Goal: Find specific page/section: Find specific page/section

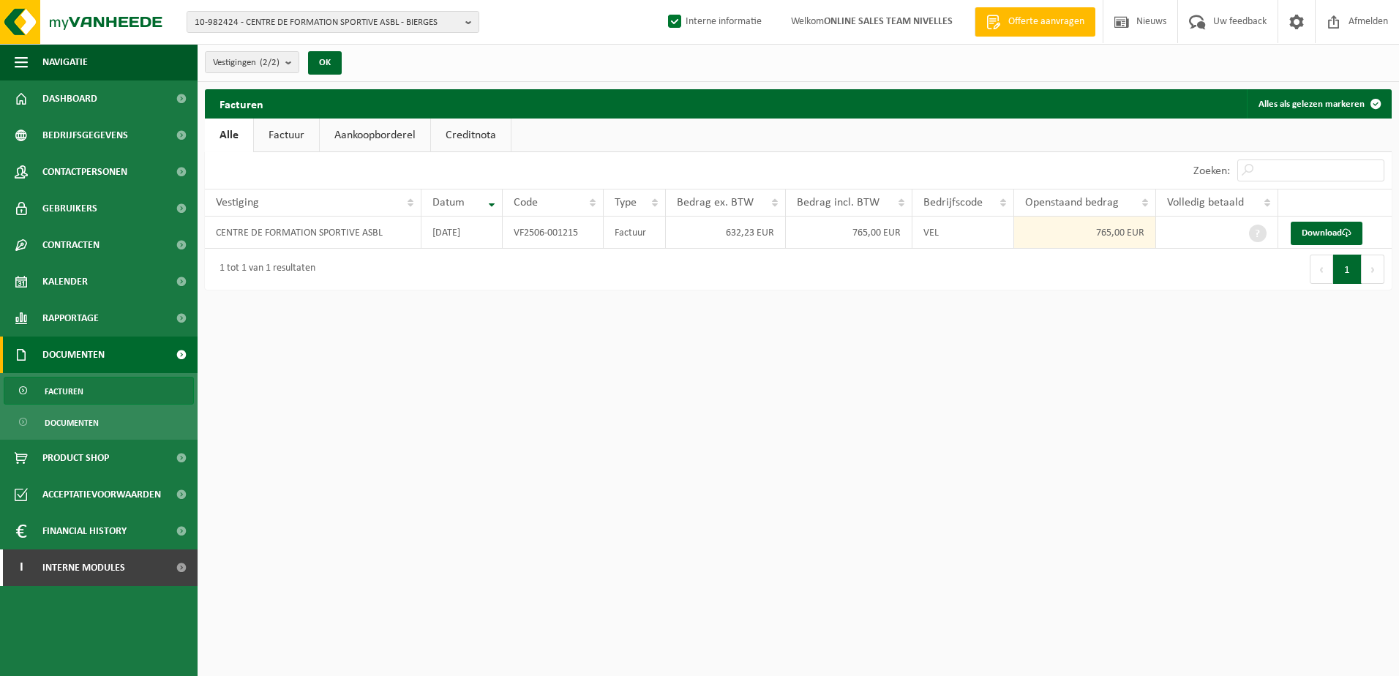
drag, startPoint x: 933, startPoint y: 520, endPoint x: 957, endPoint y: 485, distance: 42.6
click at [940, 509] on html "10-982424 - CENTRE DE FORMATION SPORTIVE ASBL - BIERGES 10-982424 - CENTRE DE F…" at bounding box center [699, 338] width 1399 height 676
drag, startPoint x: 894, startPoint y: 635, endPoint x: 850, endPoint y: 593, distance: 61.1
click at [894, 634] on html "10-982424 - CENTRE DE FORMATION SPORTIVE ASBL - BIERGES 10-982424 - CENTRE DE F…" at bounding box center [699, 338] width 1399 height 676
click at [154, 557] on link "I Interne modules" at bounding box center [99, 568] width 198 height 37
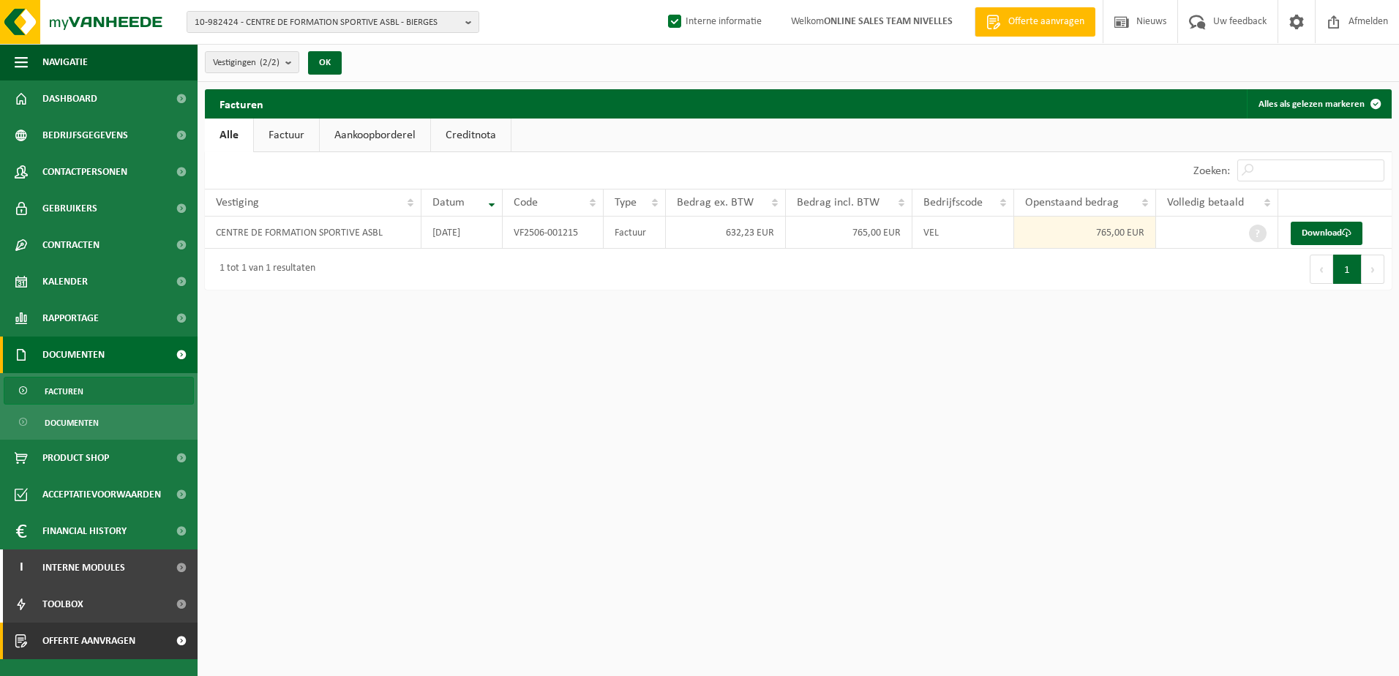
click at [186, 638] on span at bounding box center [181, 641] width 33 height 37
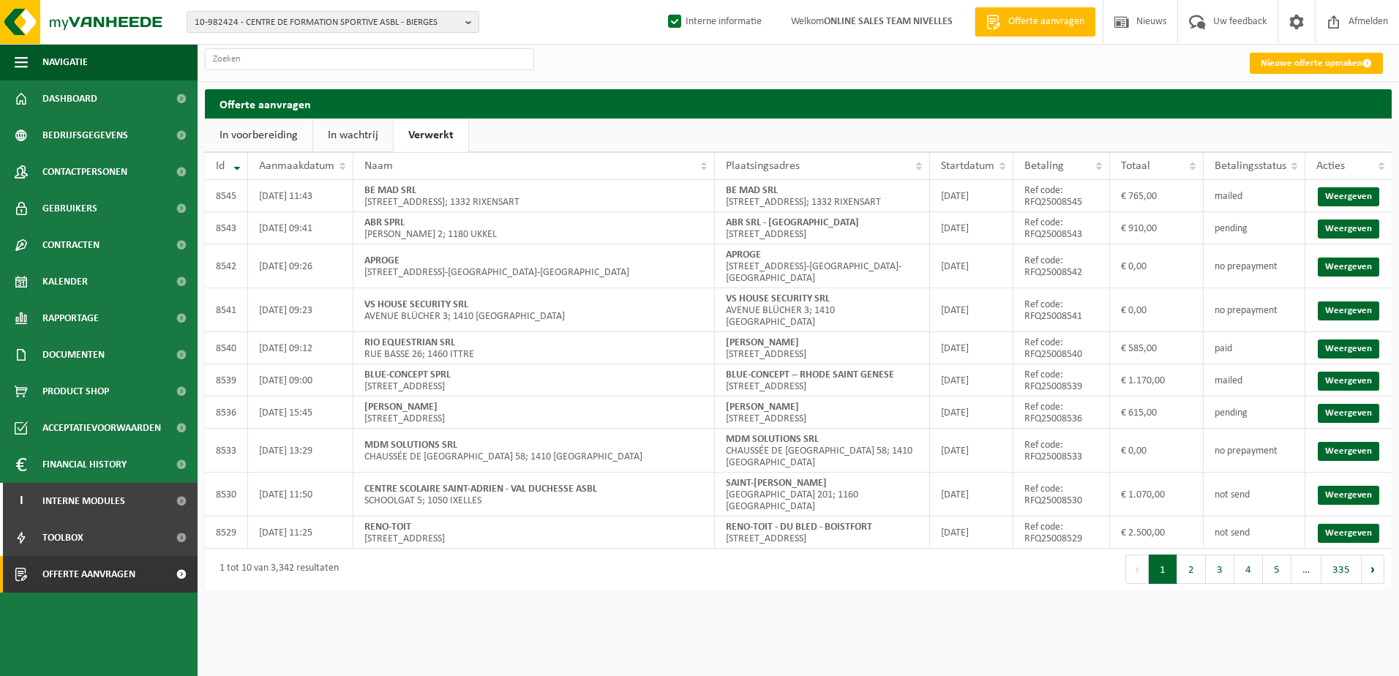
click at [442, 140] on link "Verwerkt" at bounding box center [431, 136] width 75 height 34
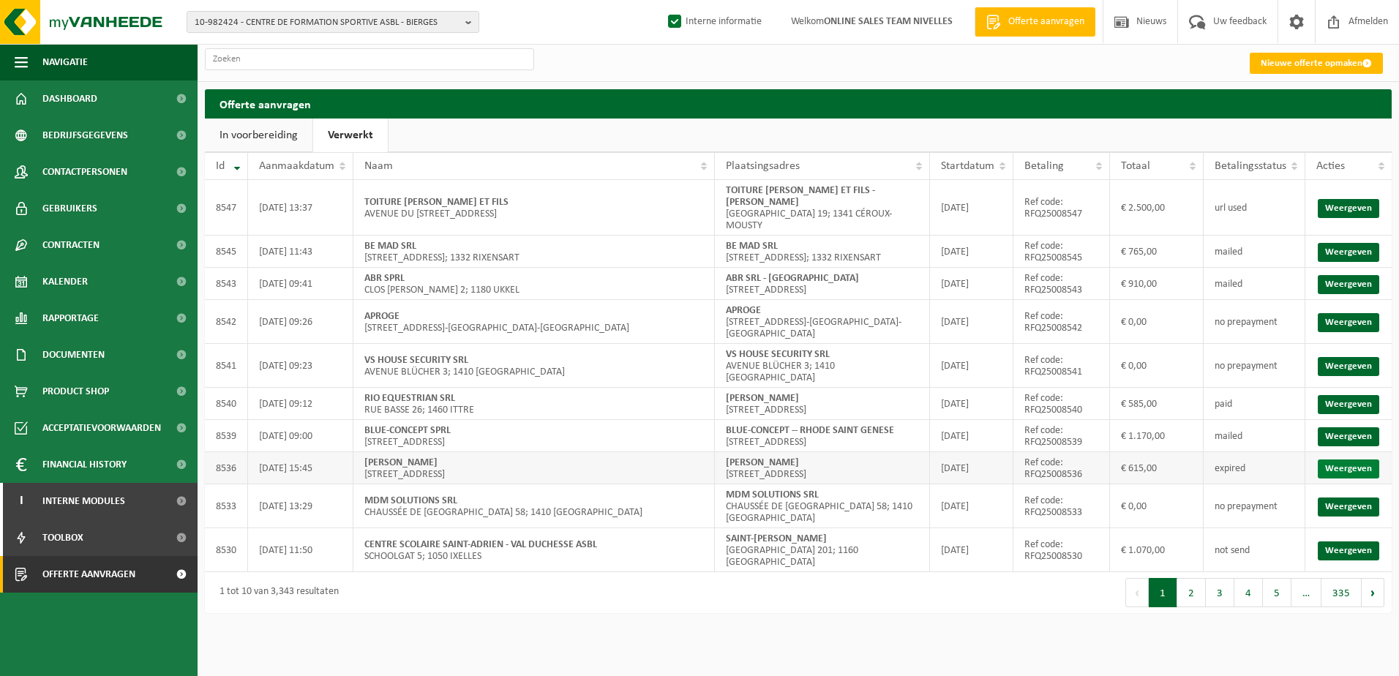
click at [1344, 462] on link "Weergeven" at bounding box center [1348, 469] width 61 height 19
click at [1335, 428] on link "Weergeven" at bounding box center [1348, 436] width 61 height 19
click at [1342, 275] on link "Weergeven" at bounding box center [1348, 284] width 61 height 19
click at [1354, 193] on td "Weergeven" at bounding box center [1348, 208] width 86 height 56
click at [1352, 203] on link "Weergeven" at bounding box center [1348, 208] width 61 height 19
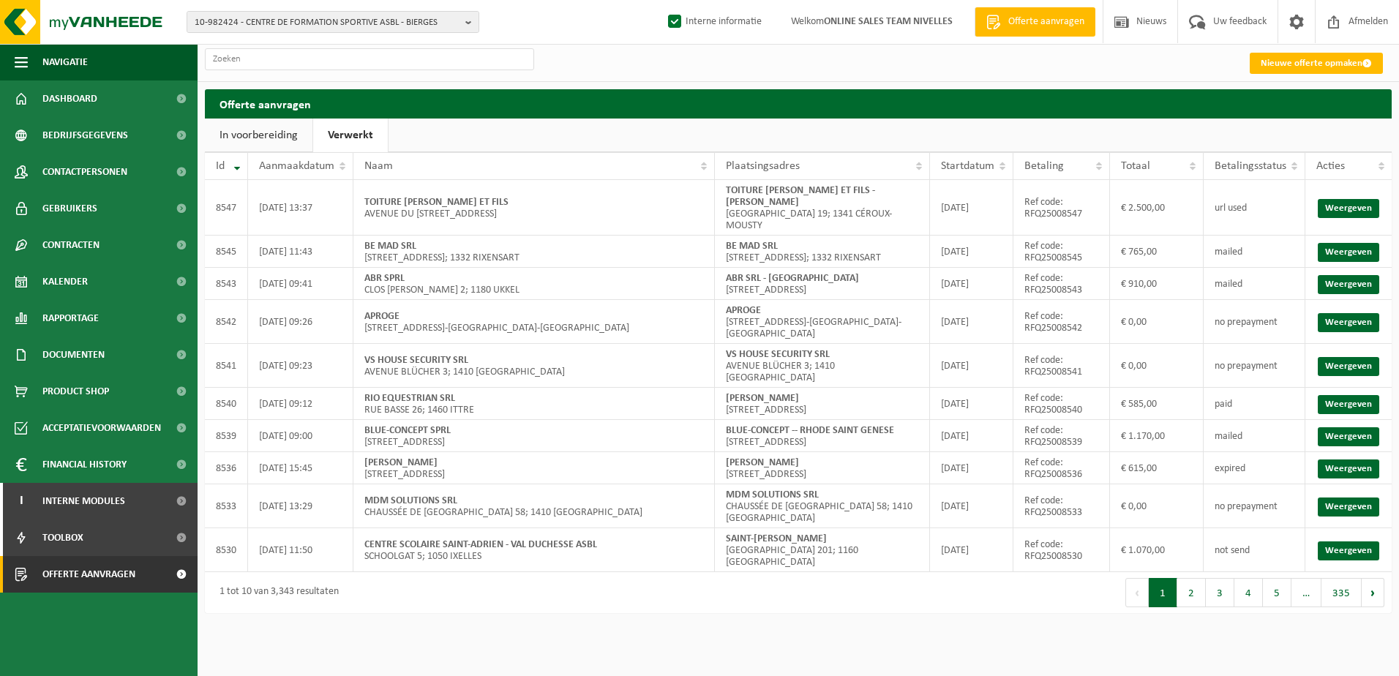
click at [284, 140] on link "In voorbereiding" at bounding box center [259, 136] width 108 height 34
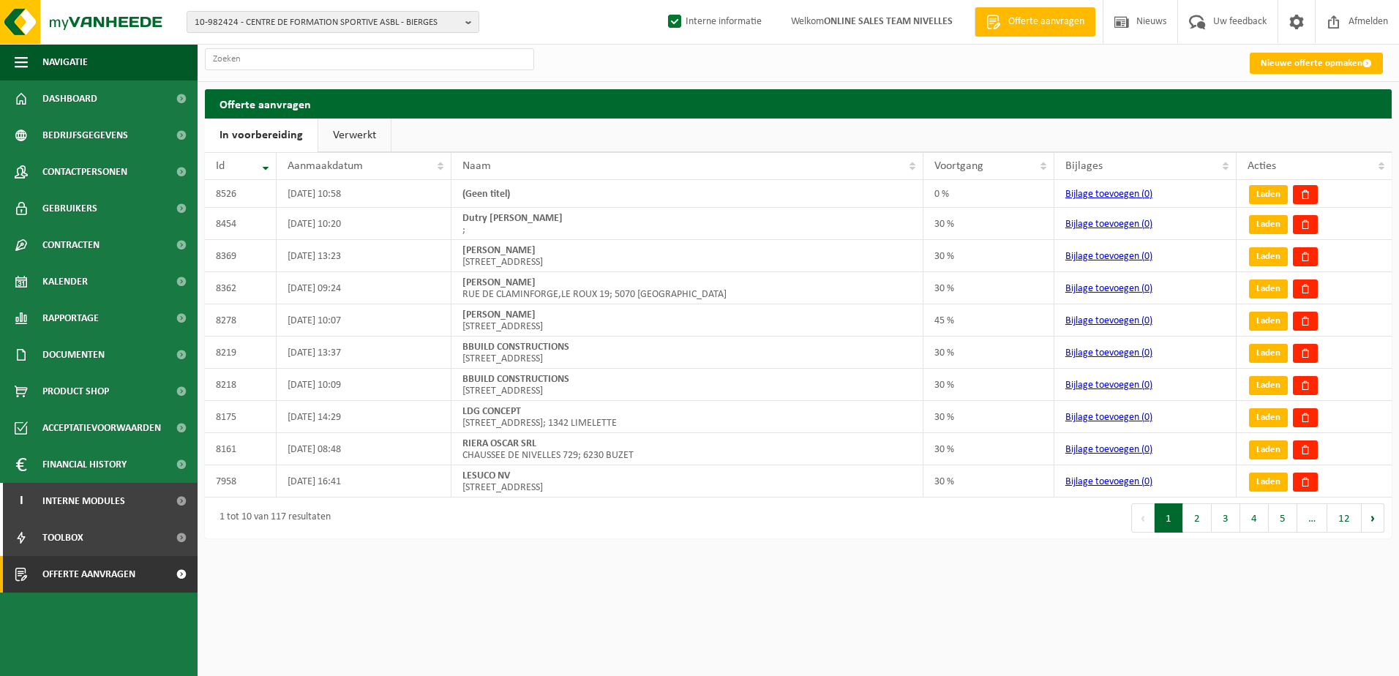
click at [361, 143] on link "Verwerkt" at bounding box center [354, 136] width 72 height 34
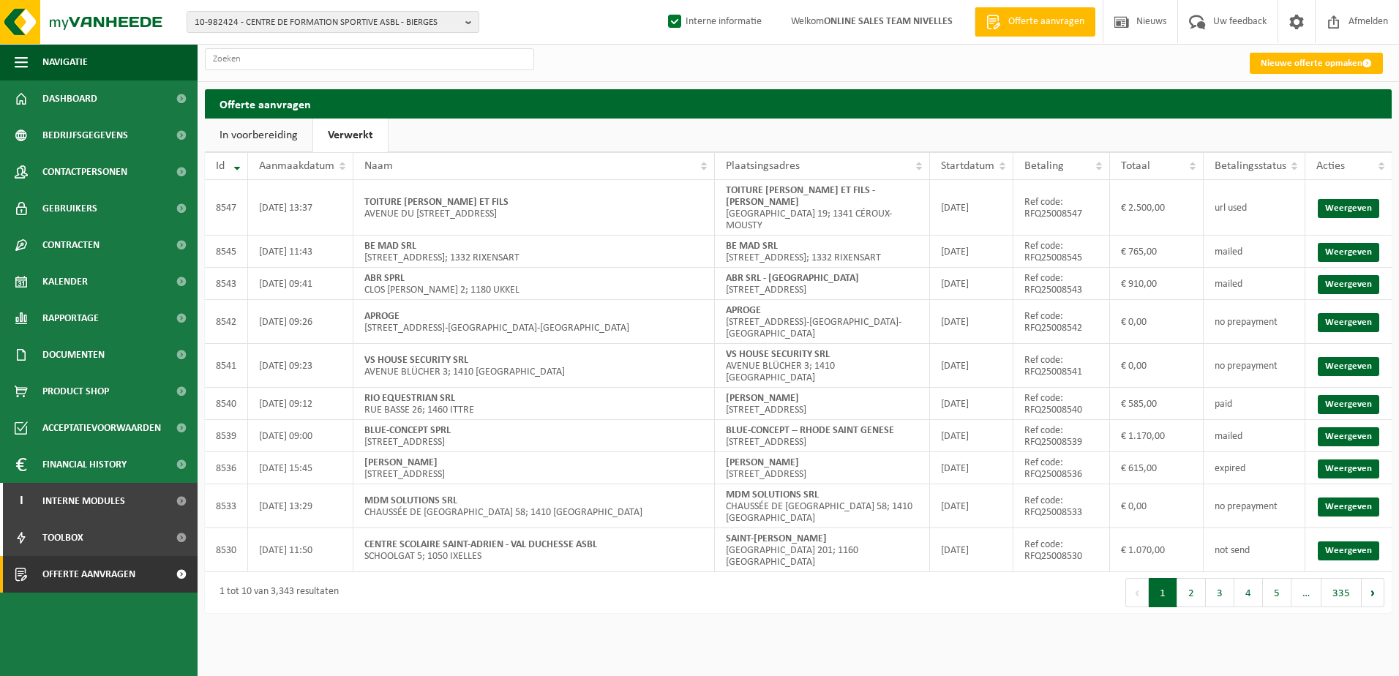
click at [237, 141] on link "In voorbereiding" at bounding box center [259, 136] width 108 height 34
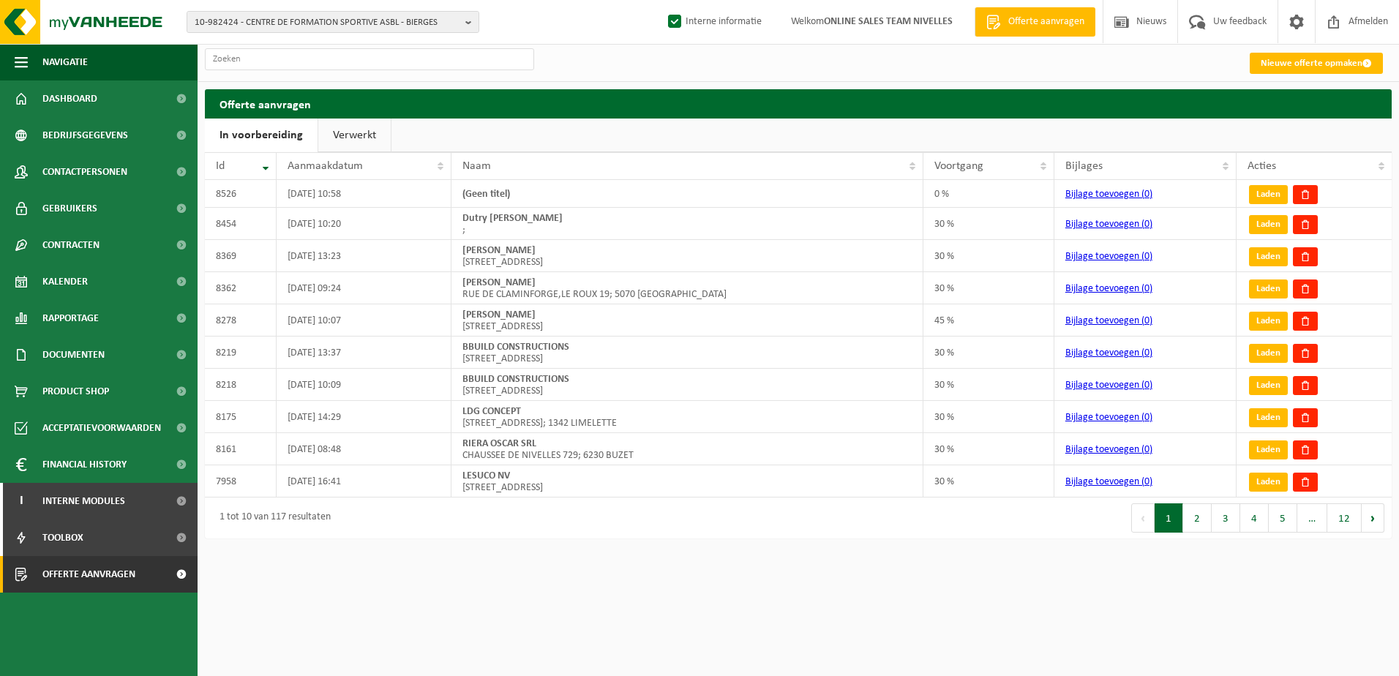
click at [372, 137] on link "Verwerkt" at bounding box center [354, 136] width 72 height 34
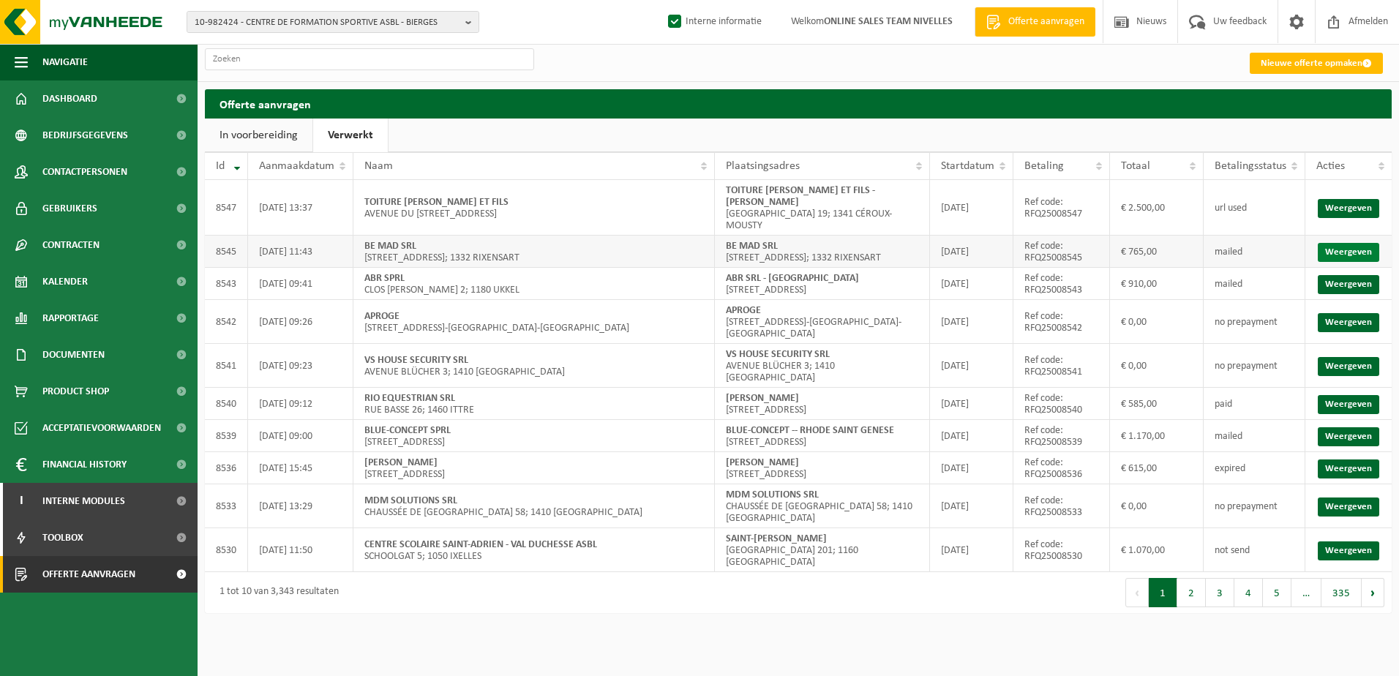
click at [1360, 243] on link "Weergeven" at bounding box center [1348, 252] width 61 height 19
drag, startPoint x: 801, startPoint y: 464, endPoint x: 727, endPoint y: 458, distance: 74.1
click at [727, 458] on td "CORINNE ECTORS RUE DES TIENNES 19; 1380 LASNE" at bounding box center [822, 468] width 215 height 32
copy strong "[PERSON_NAME]"
click at [1337, 472] on link "Weergeven" at bounding box center [1348, 469] width 61 height 19
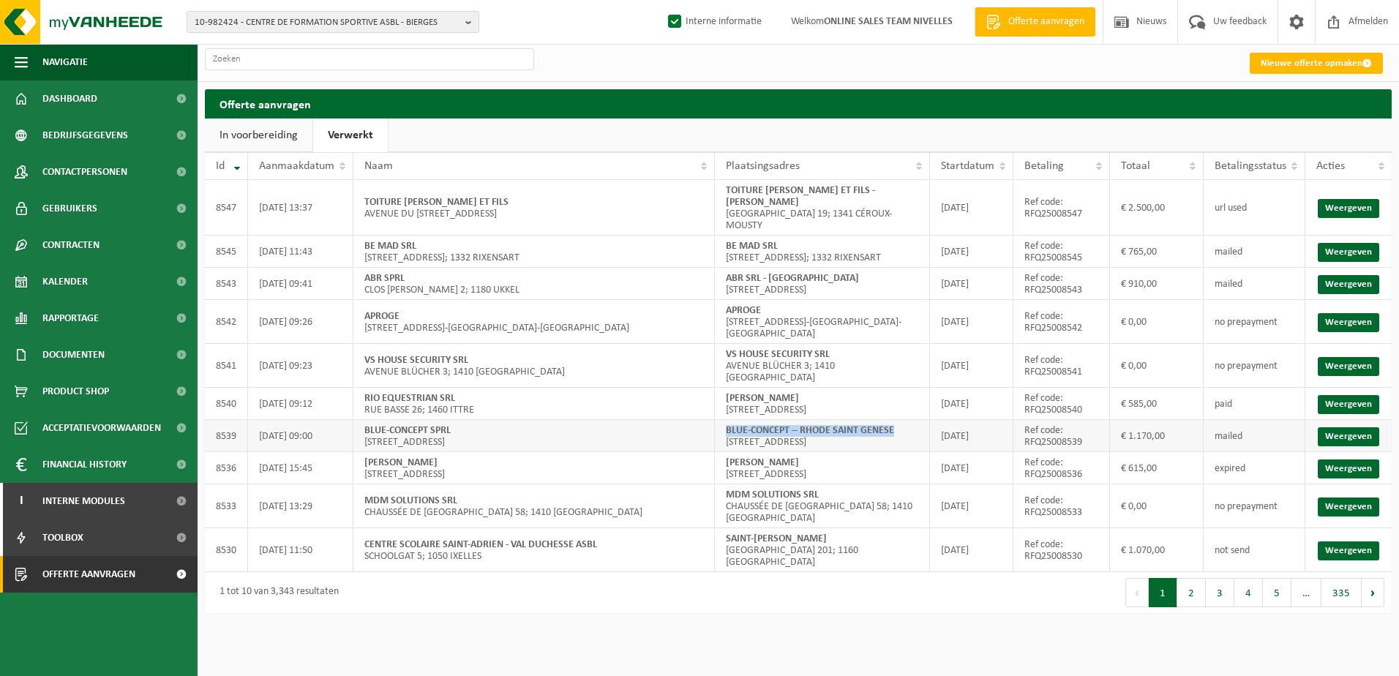
drag, startPoint x: 899, startPoint y: 418, endPoint x: 725, endPoint y: 413, distance: 173.5
click at [725, 420] on td "BLUE-CONCEPT -- RHODE SAINT GENESE AVENUE DES TILLEULS 1; 1640 RHODE-SAINT-GENE…" at bounding box center [822, 436] width 215 height 32
copy strong "BLUE-CONCEPT -- RHODE SAINT GENESE"
click at [1343, 434] on link "Weergeven" at bounding box center [1348, 436] width 61 height 19
drag, startPoint x: 1084, startPoint y: 438, endPoint x: 1029, endPoint y: 437, distance: 55.6
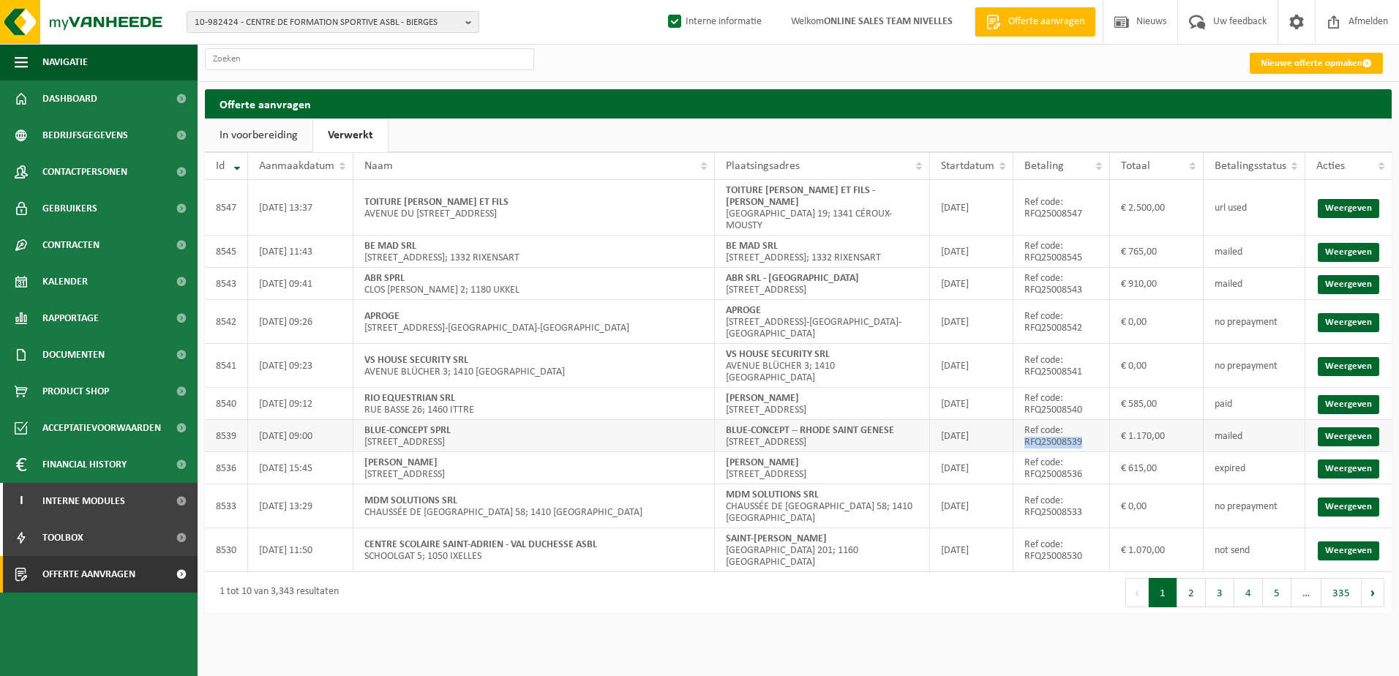
click at [1029, 437] on td "Ref code: RFQ25008539" at bounding box center [1061, 436] width 96 height 32
copy td "RFQ25008539"
drag, startPoint x: 896, startPoint y: 421, endPoint x: 727, endPoint y: 423, distance: 169.0
click at [727, 423] on td "BLUE-CONCEPT -- RHODE SAINT GENESE AVENUE DES TILLEULS 1; 1640 RHODE-SAINT-GENE…" at bounding box center [822, 436] width 215 height 32
copy strong "BLUE-CONCEPT -- RHODE SAINT GENESE"
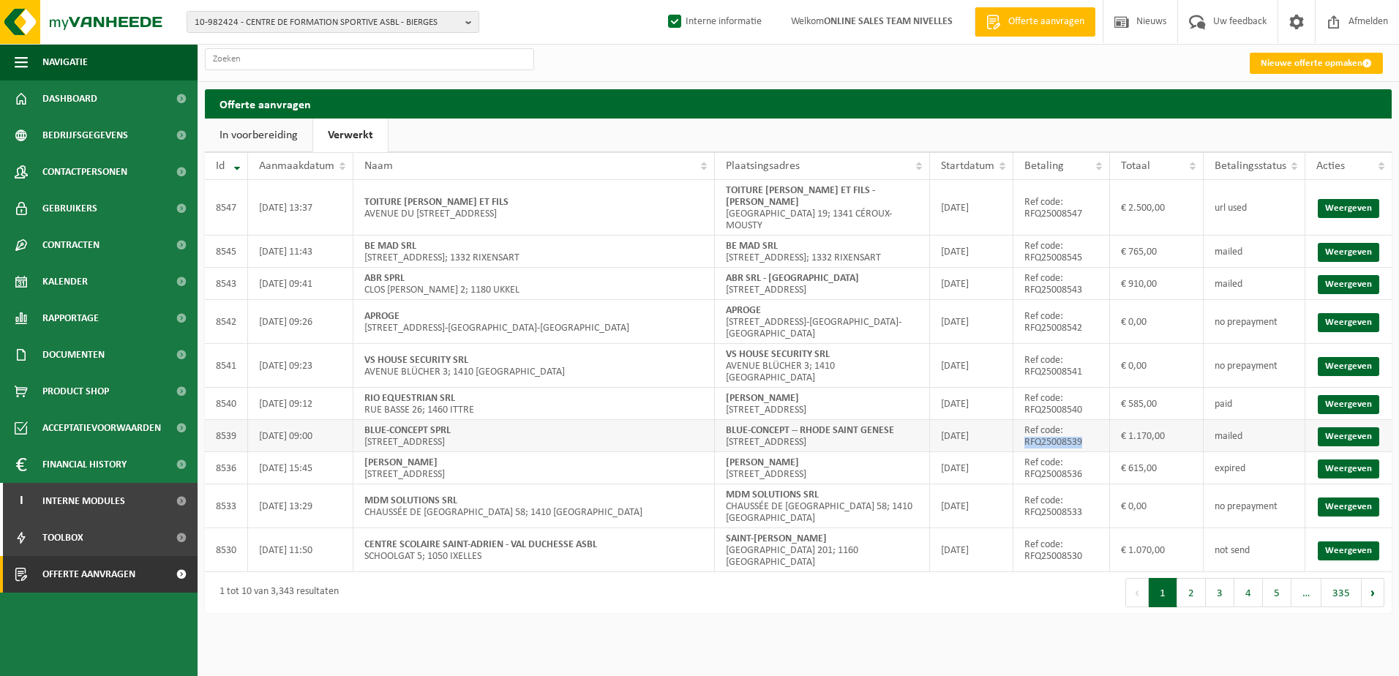
drag, startPoint x: 1087, startPoint y: 435, endPoint x: 1022, endPoint y: 438, distance: 64.5
click at [1022, 438] on td "Ref code: RFQ25008539" at bounding box center [1061, 436] width 96 height 32
copy td "RFQ25008539"
drag, startPoint x: 825, startPoint y: 270, endPoint x: 727, endPoint y: 261, distance: 99.2
click at [727, 268] on td "ABR SRL - SAINT-GILLES Rue de Tamines 33; 1060 SAINT-GILLES" at bounding box center [822, 284] width 215 height 32
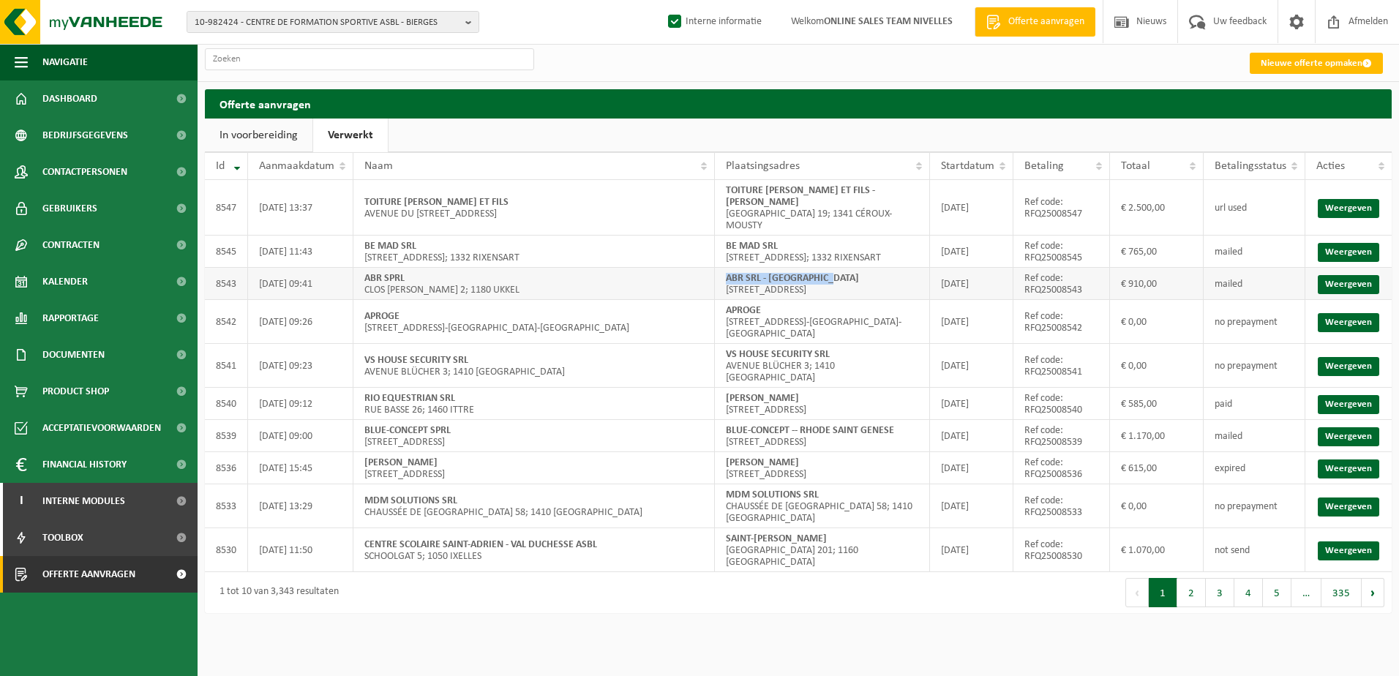
copy strong "ABR SRL - [GEOGRAPHIC_DATA]"
click at [1341, 275] on link "Weergeven" at bounding box center [1348, 284] width 61 height 19
drag, startPoint x: 780, startPoint y: 233, endPoint x: 727, endPoint y: 234, distance: 52.7
click at [727, 236] on td "BE MAD SRL RUE DE RIXENSART 14; 1332 RIXENSART" at bounding box center [822, 252] width 215 height 32
copy strong "BE MAD SRL"
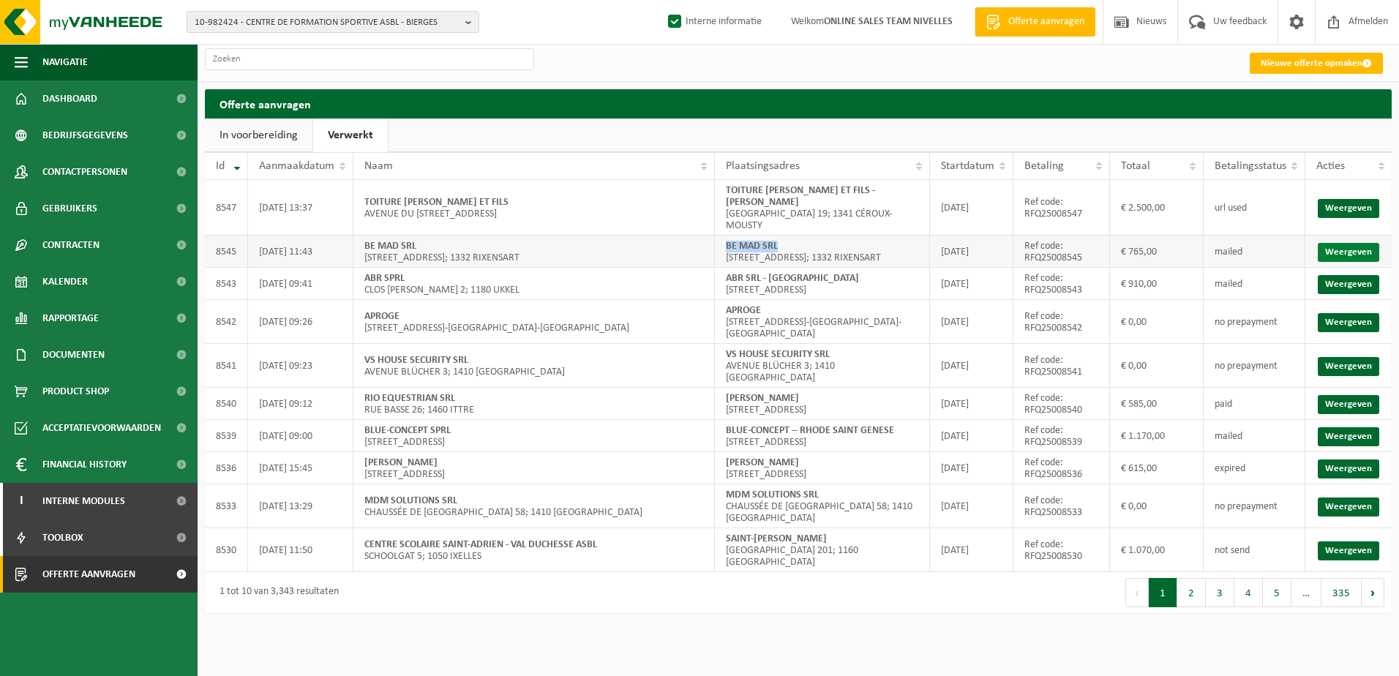
click at [1362, 243] on link "Weergeven" at bounding box center [1348, 252] width 61 height 19
drag, startPoint x: 767, startPoint y: 202, endPoint x: 720, endPoint y: 192, distance: 47.8
click at [720, 192] on td "TOITURE FREDERIC SERGE ET FILS - CEROUX MOUSTY Rue Grand'Rue 19; 1341 CÉROUX-MO…" at bounding box center [822, 208] width 215 height 56
copy strong "TOITURE [PERSON_NAME] ET FILS - [PERSON_NAME]"
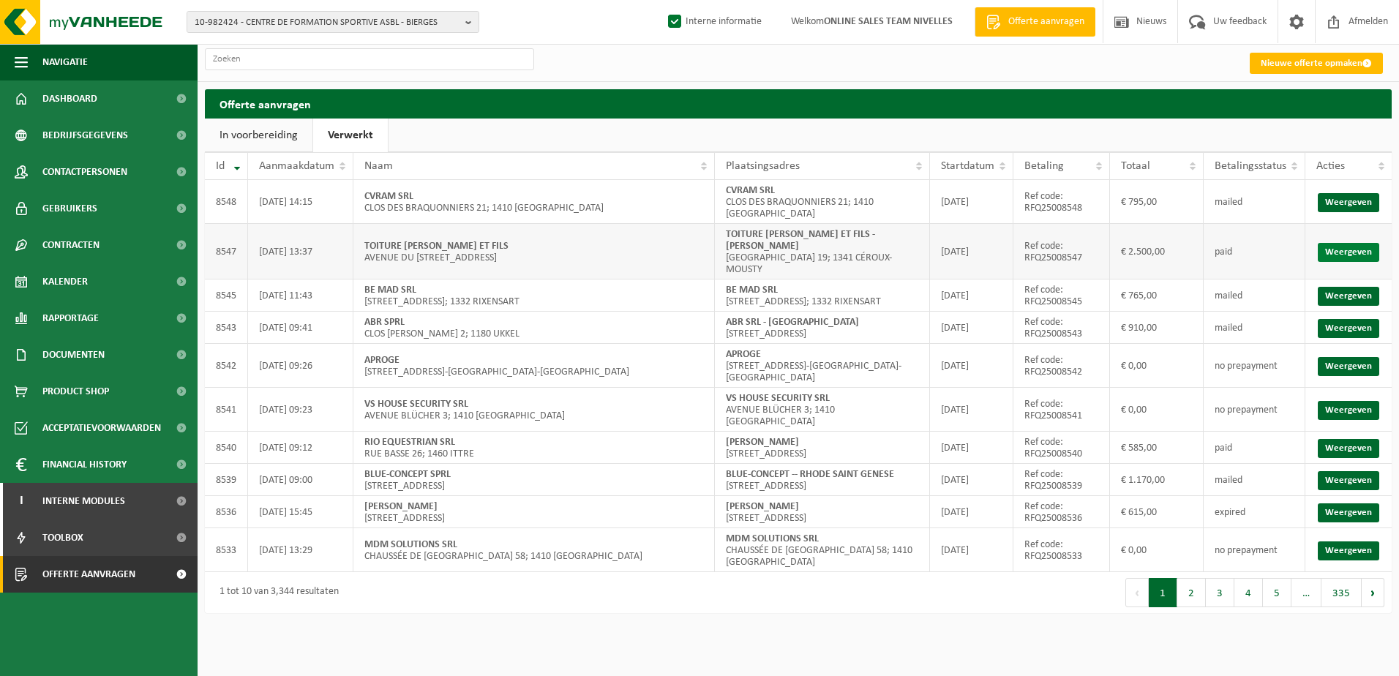
click at [1344, 243] on link "Weergeven" at bounding box center [1348, 252] width 61 height 19
drag, startPoint x: 806, startPoint y: 420, endPoint x: 725, endPoint y: 424, distance: 81.3
click at [725, 432] on td "Florence Montoisy Rue du bois de Samme 21; 1440 BRAINE-LE-CHÂTEAU" at bounding box center [822, 448] width 215 height 32
copy strong "Florence Montoisy"
click at [1378, 439] on link "Weergeven" at bounding box center [1348, 448] width 61 height 19
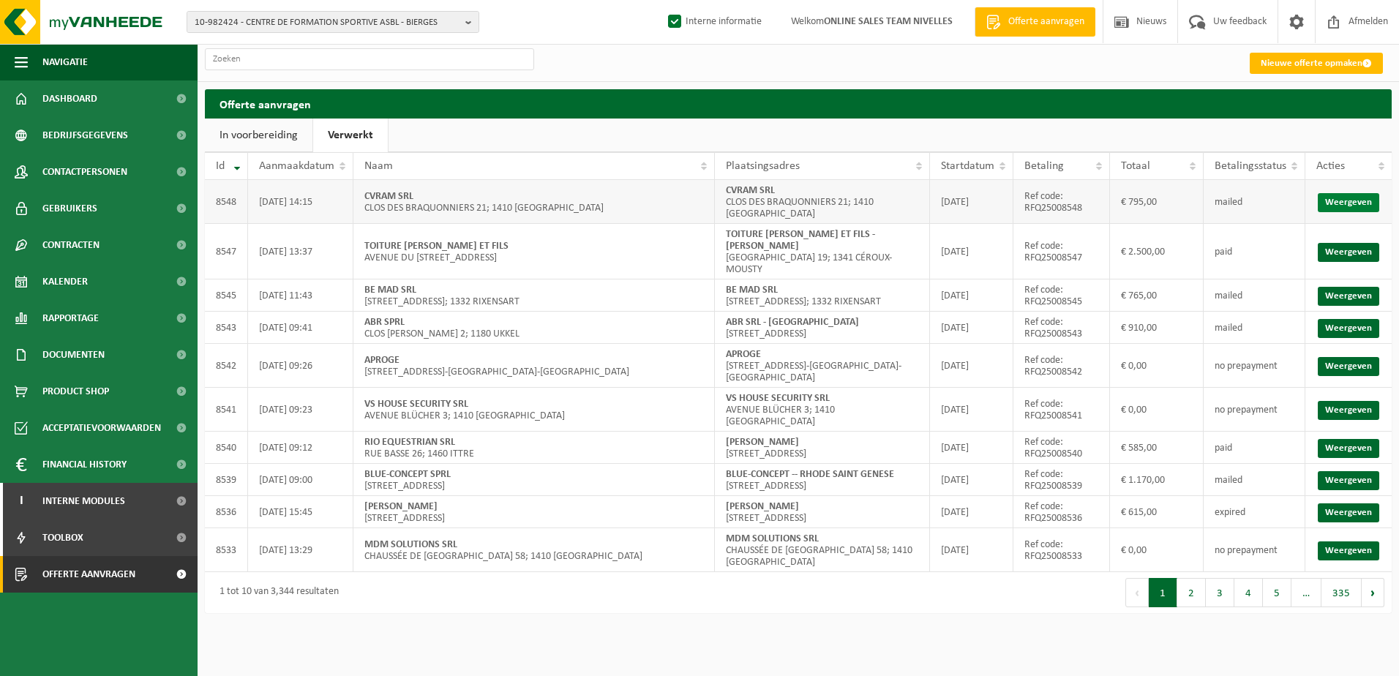
click at [1344, 201] on link "Weergeven" at bounding box center [1348, 202] width 61 height 19
click at [832, 432] on td "Florence Montoisy Rue du bois de Samme 21; 1440 BRAINE-LE-CHÂTEAU" at bounding box center [822, 448] width 215 height 32
drag, startPoint x: 813, startPoint y: 416, endPoint x: 721, endPoint y: 414, distance: 92.2
click at [721, 432] on td "Florence Montoisy Rue du bois de Samme 21; 1440 BRAINE-LE-CHÂTEAU" at bounding box center [822, 448] width 215 height 32
copy strong "Florence Montoisy"
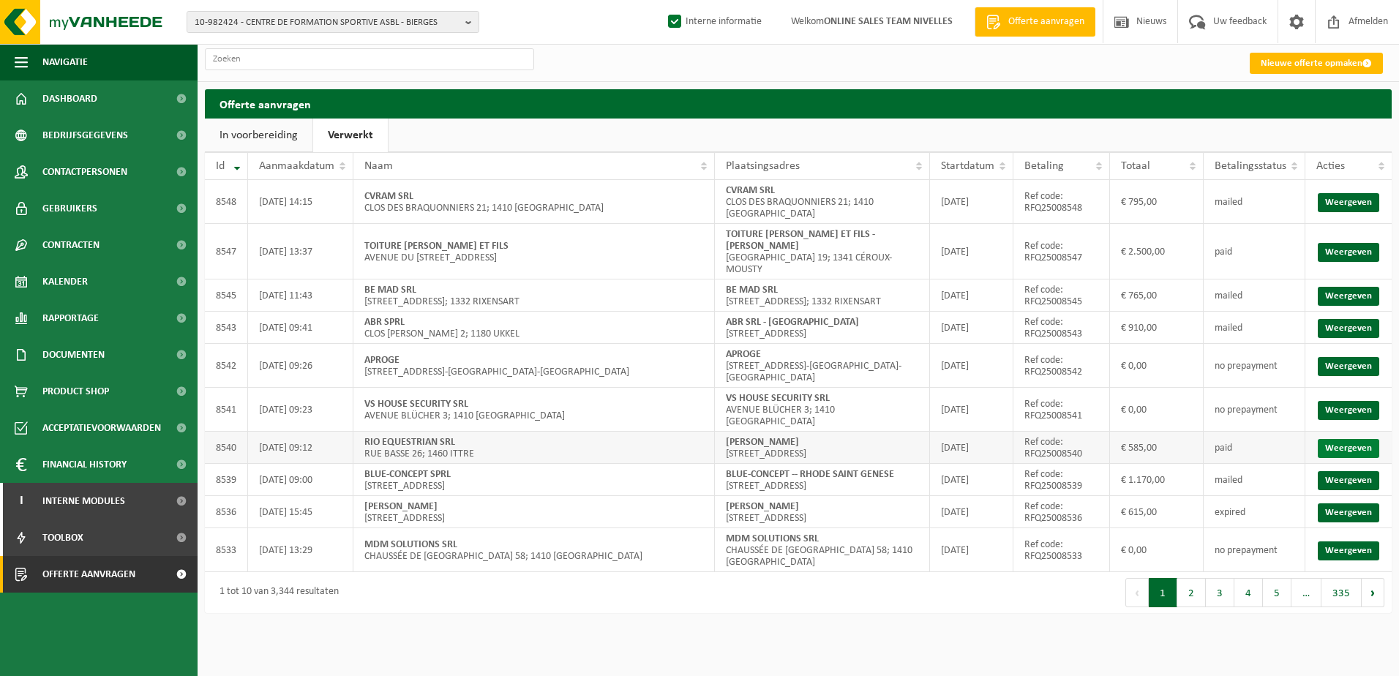
click at [1356, 439] on link "Weergeven" at bounding box center [1348, 448] width 61 height 19
drag, startPoint x: 775, startPoint y: 190, endPoint x: 719, endPoint y: 190, distance: 55.6
click at [719, 190] on td "CVRAM SRL CLOS DES BRAQUONNIERS 21; 1410 WATERLOO" at bounding box center [822, 202] width 215 height 44
copy strong "CVRAM SRL"
click at [1336, 203] on link "Weergeven" at bounding box center [1348, 202] width 61 height 19
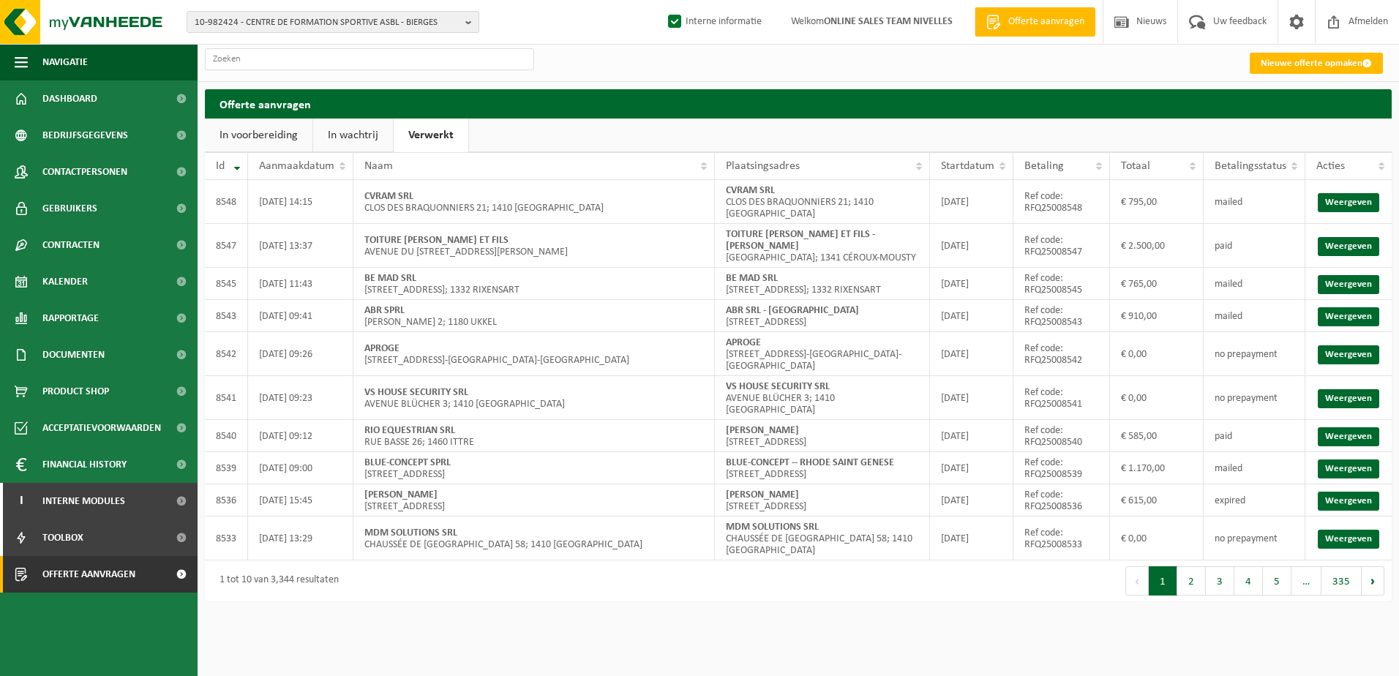
click at [347, 145] on link "In wachtrij" at bounding box center [353, 136] width 80 height 34
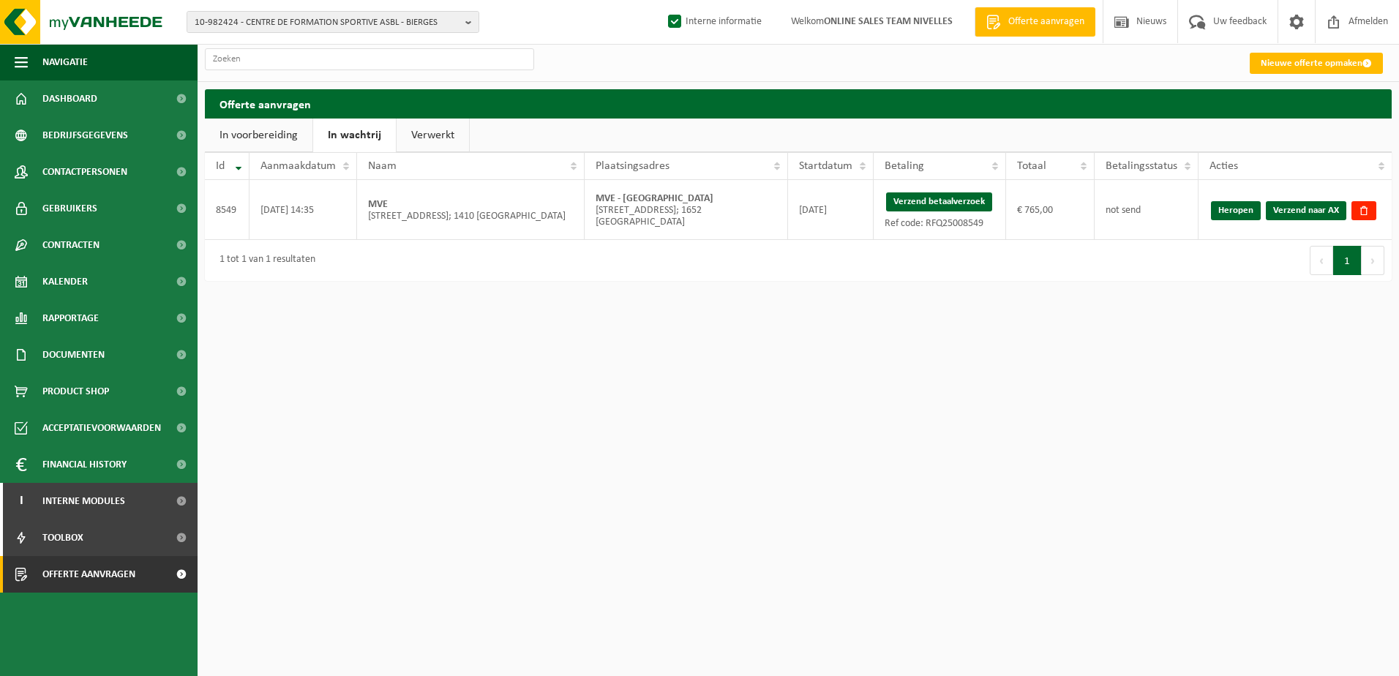
click at [419, 137] on link "Verwerkt" at bounding box center [433, 136] width 72 height 34
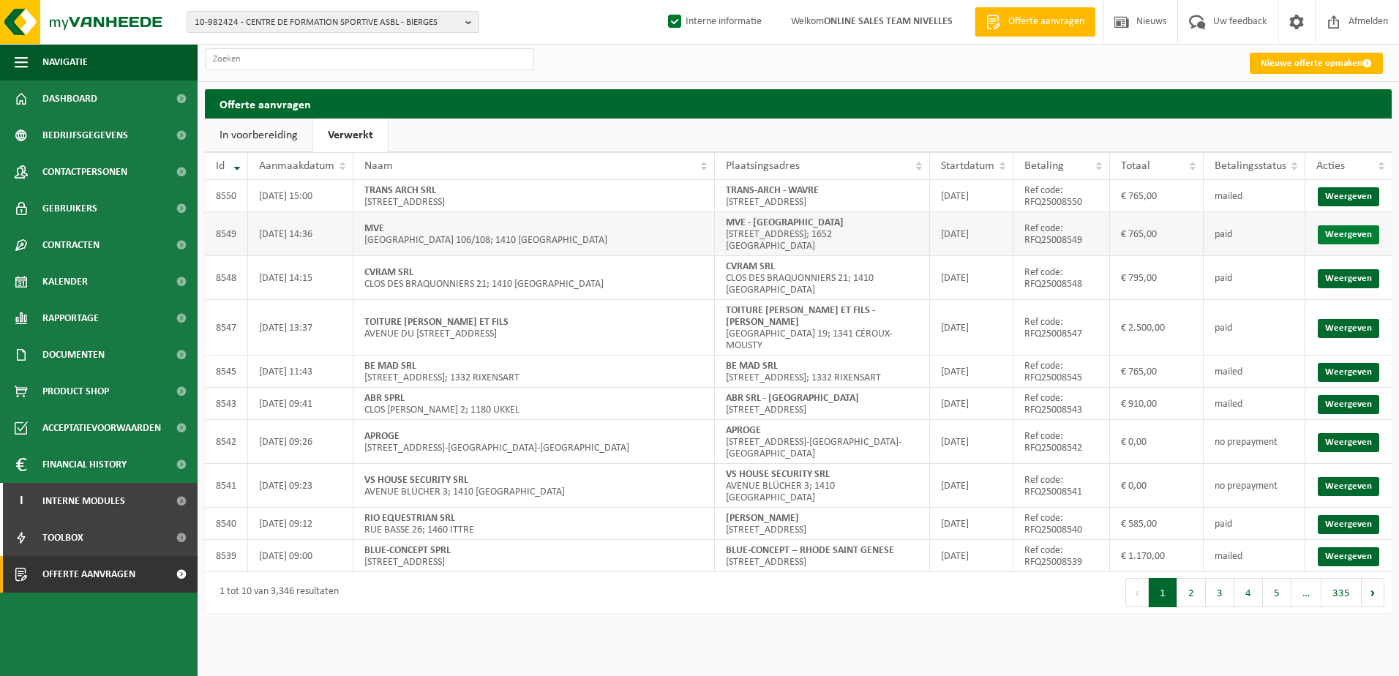
click at [1333, 229] on link "Weergeven" at bounding box center [1348, 234] width 61 height 19
click at [1353, 200] on link "Weergeven" at bounding box center [1348, 196] width 61 height 19
drag, startPoint x: 811, startPoint y: 221, endPoint x: 727, endPoint y: 221, distance: 83.4
click at [727, 221] on td "MVE - ALSEMBERG [STREET_ADDRESS]; 1652 [GEOGRAPHIC_DATA]" at bounding box center [822, 234] width 215 height 44
copy strong "MVE - [GEOGRAPHIC_DATA]"
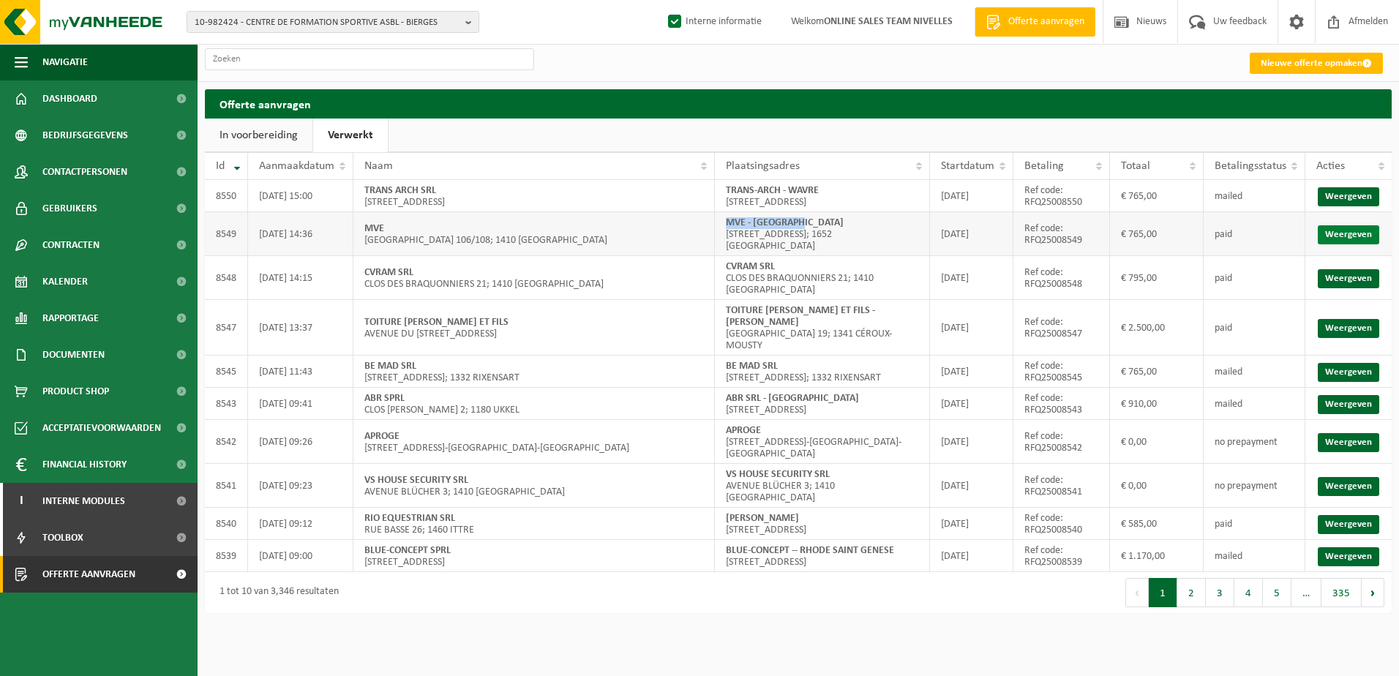
click at [1369, 233] on link "Weergeven" at bounding box center [1348, 234] width 61 height 19
drag, startPoint x: 826, startPoint y: 190, endPoint x: 727, endPoint y: 187, distance: 99.6
click at [727, 187] on td "TRANS-ARCH - WAVRE RUE SAINT ANNE 131; 1300 WAVRE" at bounding box center [822, 196] width 215 height 32
copy strong "TRANS-ARCH - WAVRE"
click at [1330, 194] on link "Weergeven" at bounding box center [1348, 196] width 61 height 19
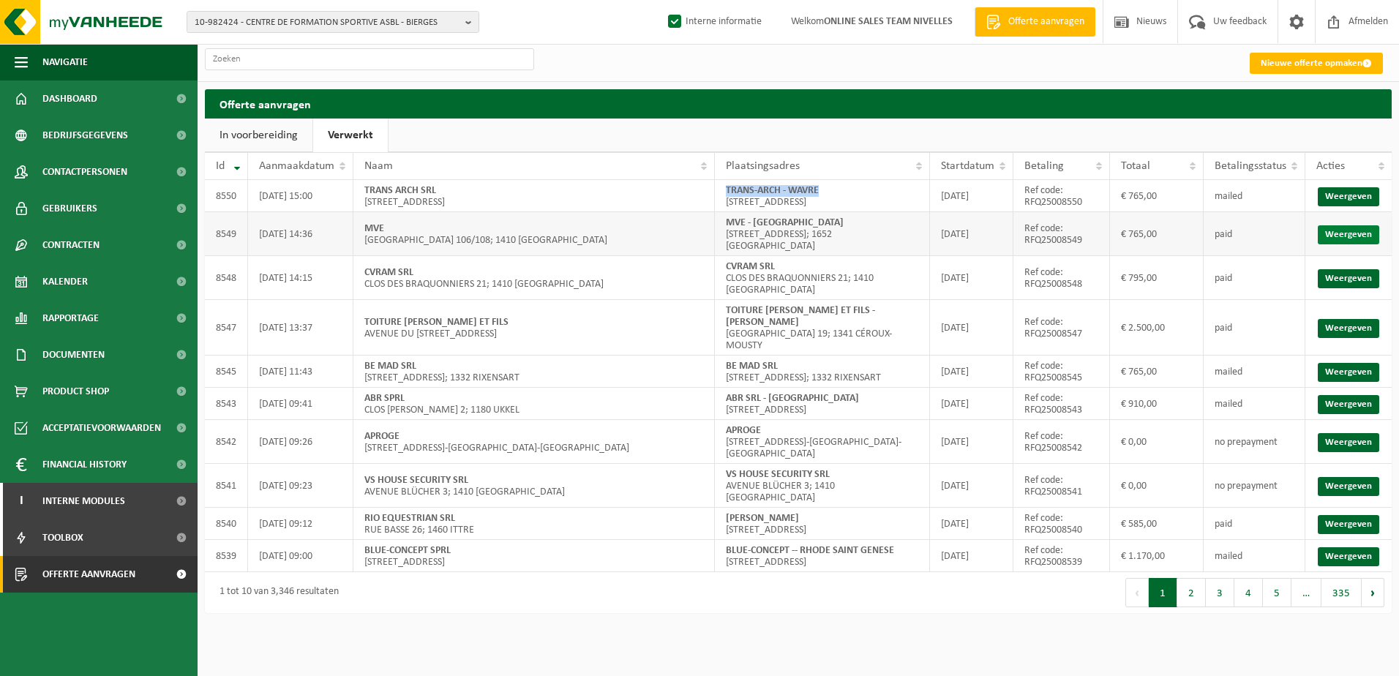
click at [1356, 225] on link "Weergeven" at bounding box center [1348, 234] width 61 height 19
click at [1369, 193] on link "Weergeven" at bounding box center [1348, 196] width 61 height 19
drag, startPoint x: 812, startPoint y: 220, endPoint x: 731, endPoint y: 214, distance: 80.8
click at [731, 214] on td "MVE - ALSEMBERG GROOTBOSSTRAAT 142; 1652 ALSEMBERG" at bounding box center [822, 234] width 215 height 44
copy strong "MVE - ALSEMBERG"
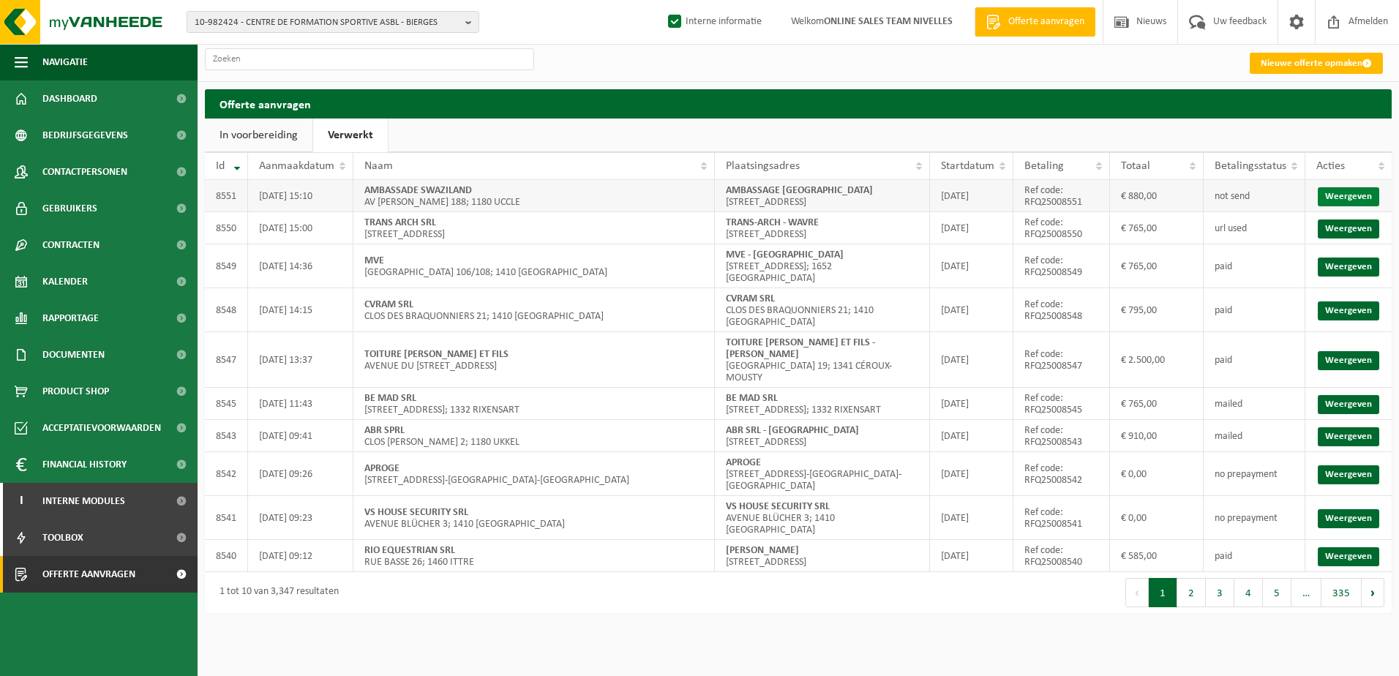
click at [1358, 193] on link "Weergeven" at bounding box center [1348, 196] width 61 height 19
drag, startPoint x: 835, startPoint y: 190, endPoint x: 728, endPoint y: 192, distance: 106.9
click at [728, 192] on strong "AMBASSAGE SWAZILAND" at bounding box center [799, 190] width 147 height 11
copy strong "AMBASSAGE SWAZILAND"
click at [1370, 201] on link "Weergeven" at bounding box center [1348, 196] width 61 height 19
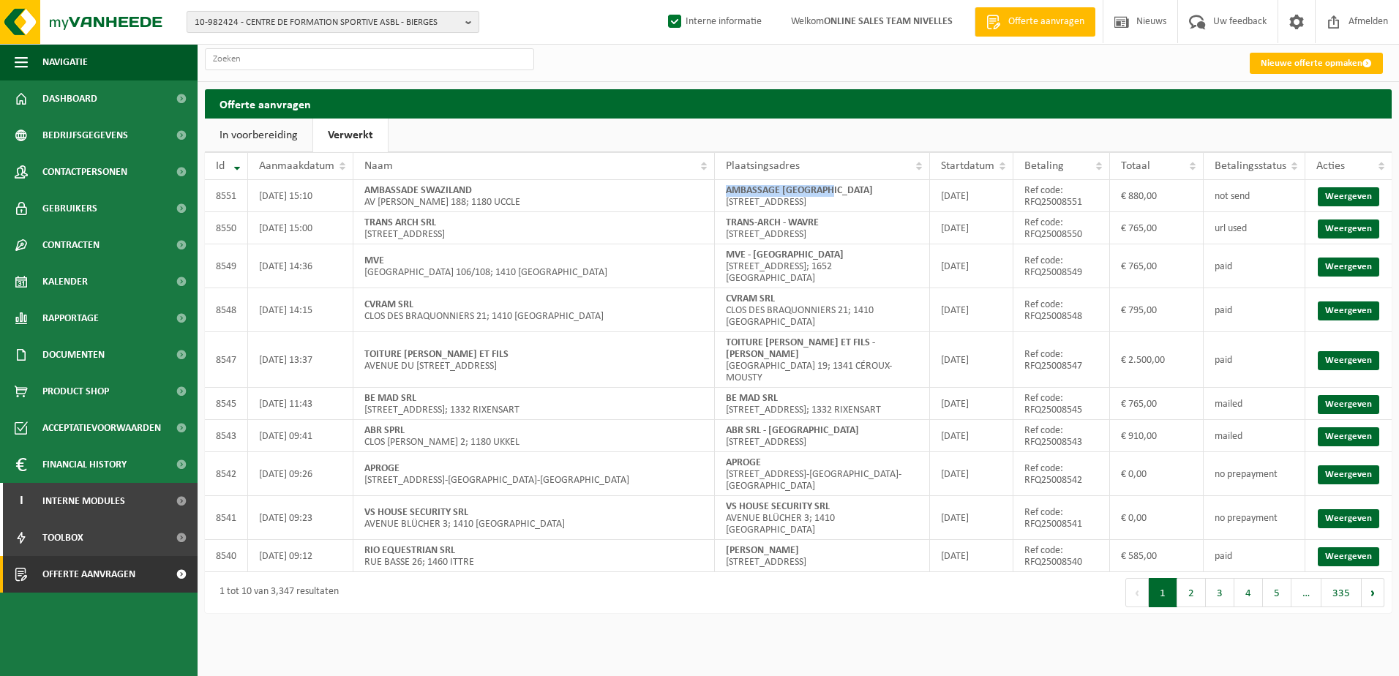
click at [465, 20] on button "10-982424 - CENTRE DE FORMATION SPORTIVE ASBL - BIERGES" at bounding box center [333, 22] width 293 height 22
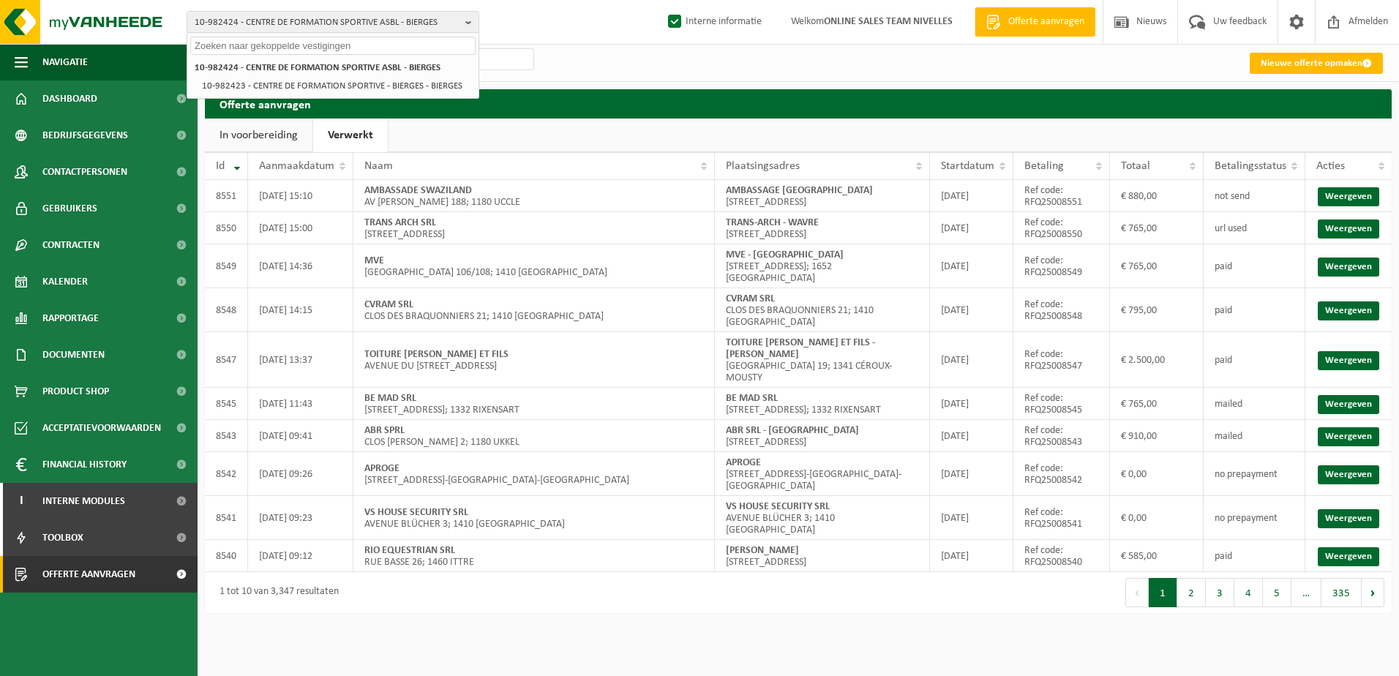
paste input "10-953263"
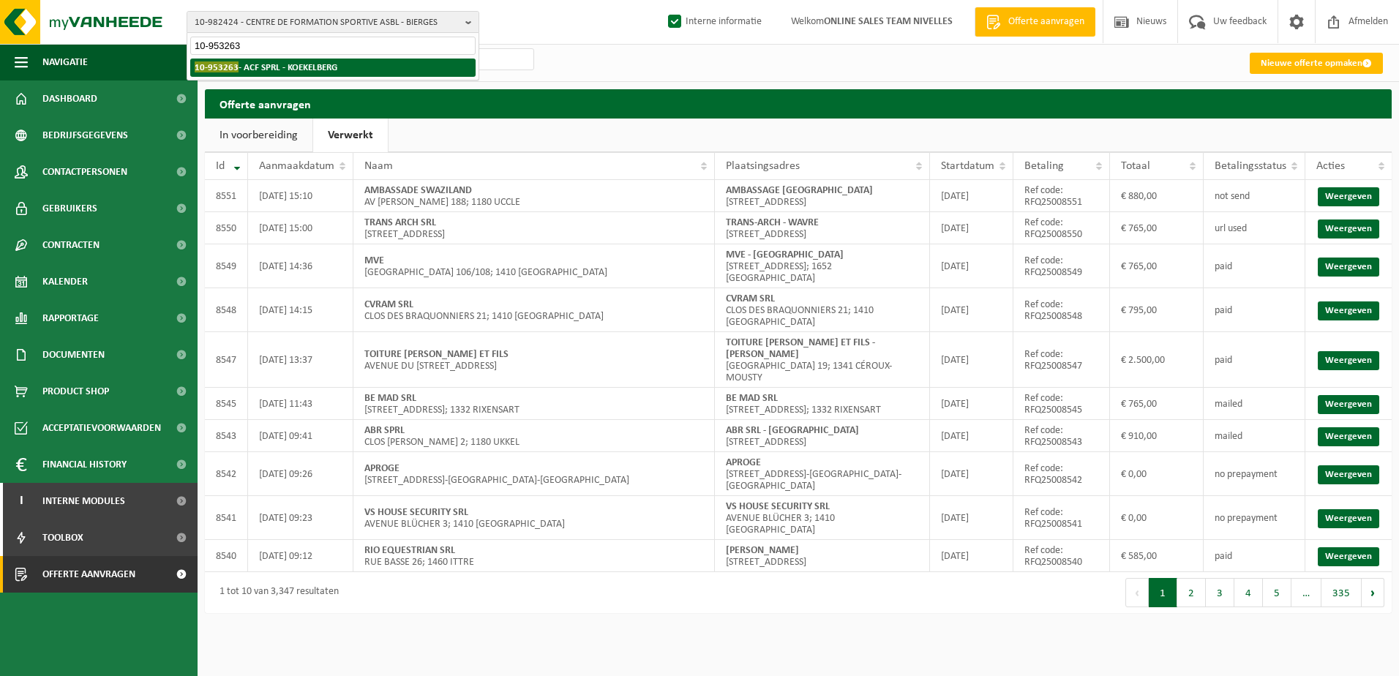
type input "10-953263"
click at [331, 68] on strong "10-953263 - ACF SPRL - KOEKELBERG" at bounding box center [266, 66] width 143 height 11
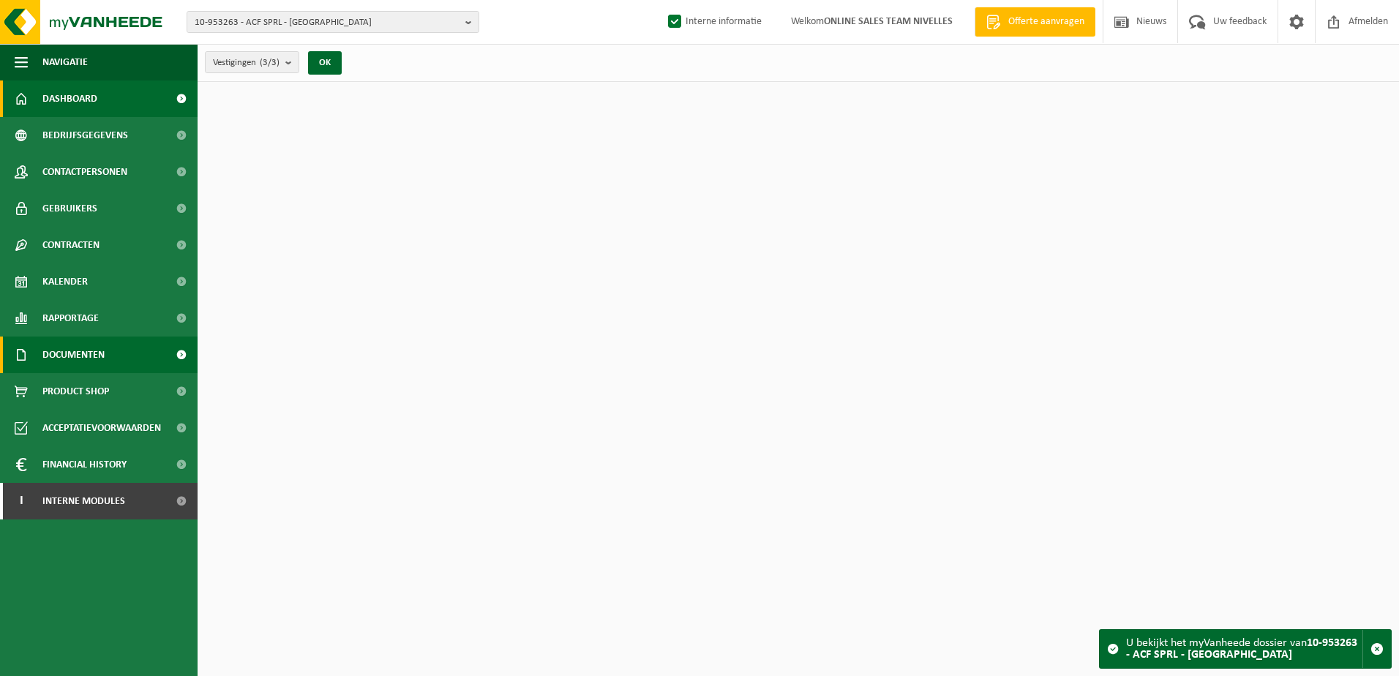
click at [97, 361] on span "Documenten" at bounding box center [73, 355] width 62 height 37
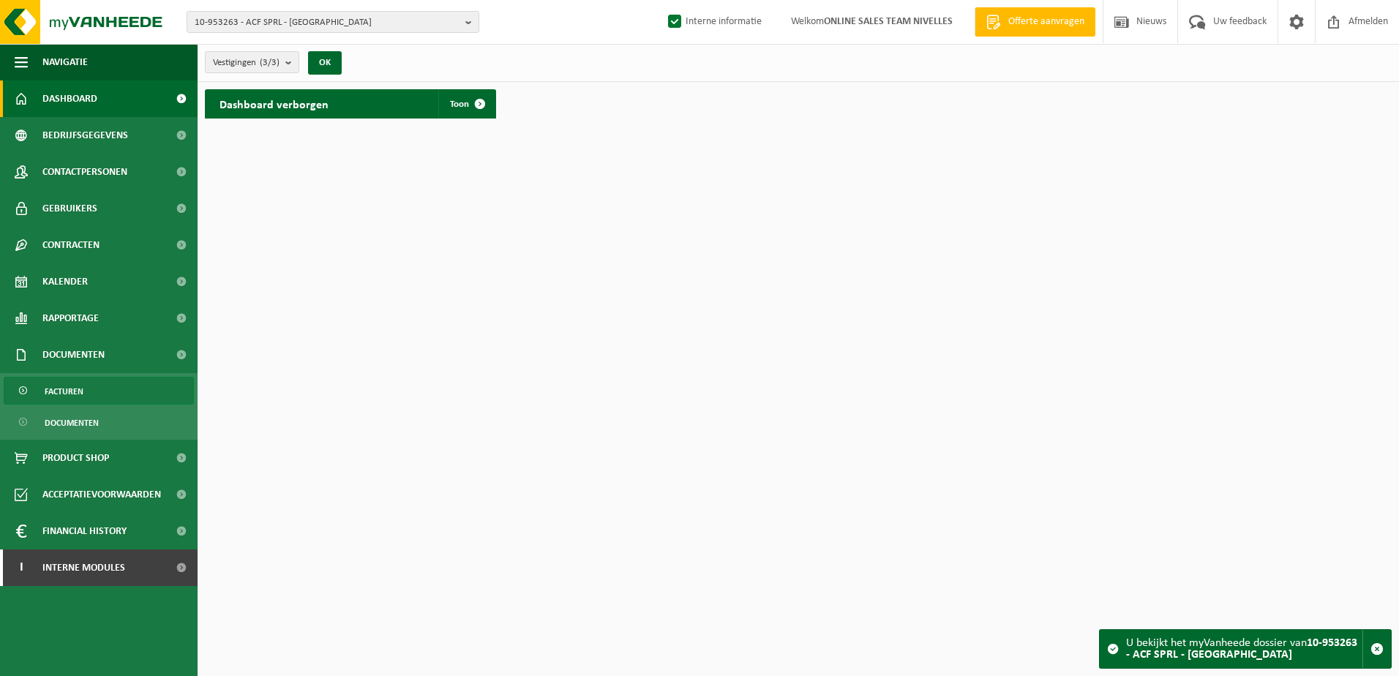
click at [93, 400] on link "Facturen" at bounding box center [99, 391] width 190 height 28
